Goal: Transaction & Acquisition: Obtain resource

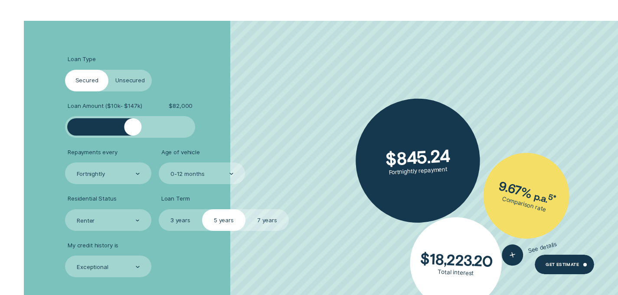
scroll to position [1314, 0]
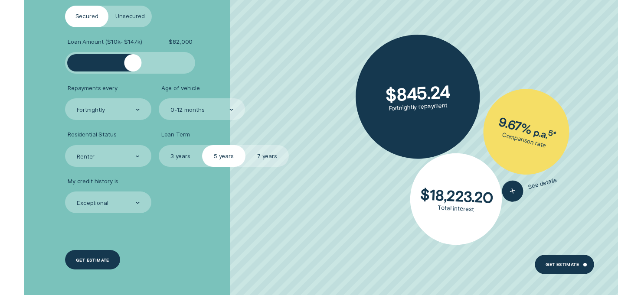
click at [99, 261] on div "Get estimate" at bounding box center [92, 261] width 33 height 4
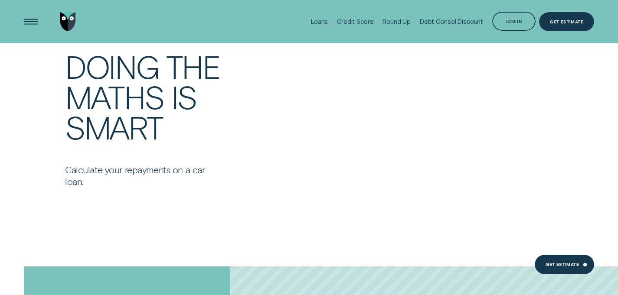
scroll to position [1314, 0]
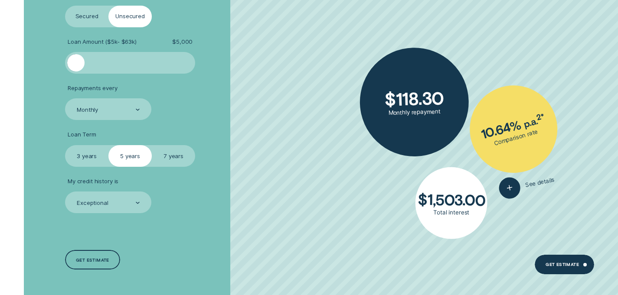
click at [91, 13] on label "Secured" at bounding box center [86, 17] width 43 height 22
click at [65, 6] on input "Secured" at bounding box center [65, 6] width 0 height 0
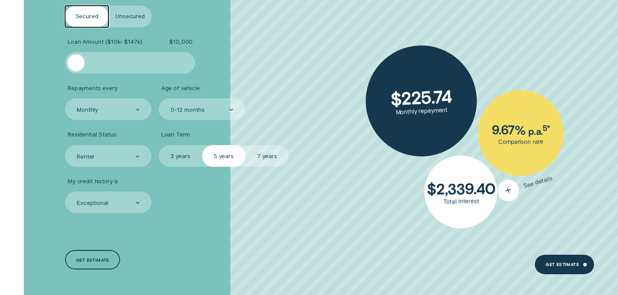
click at [505, 192] on icon "button" at bounding box center [508, 191] width 14 height 16
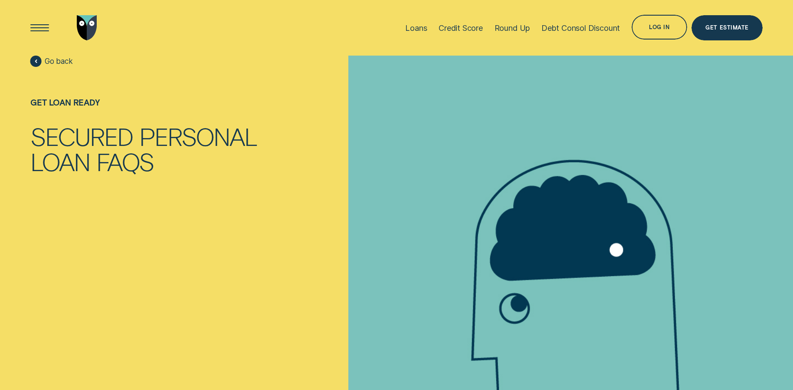
scroll to position [2, 0]
